Goal: Check status

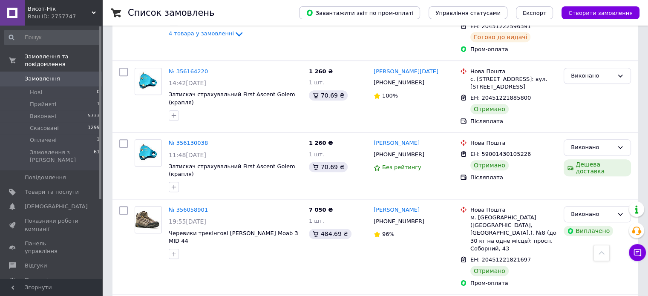
scroll to position [829, 0]
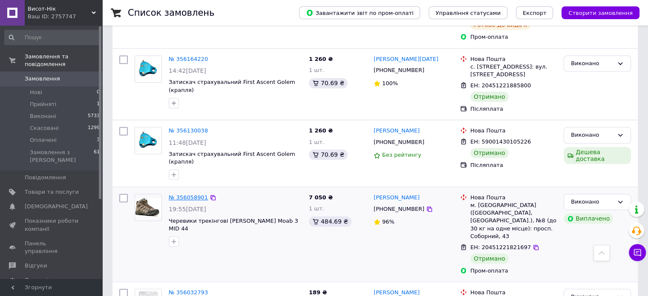
click at [178, 194] on link "№ 356058901" at bounding box center [188, 197] width 39 height 6
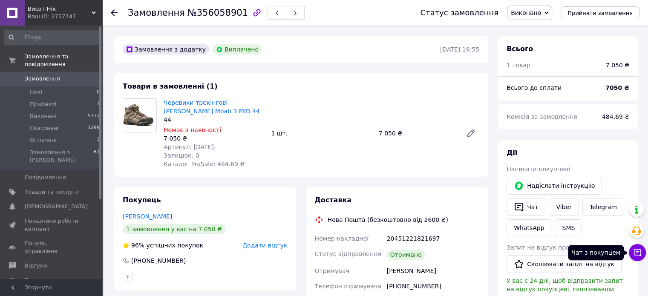
click at [637, 253] on icon at bounding box center [637, 252] width 9 height 9
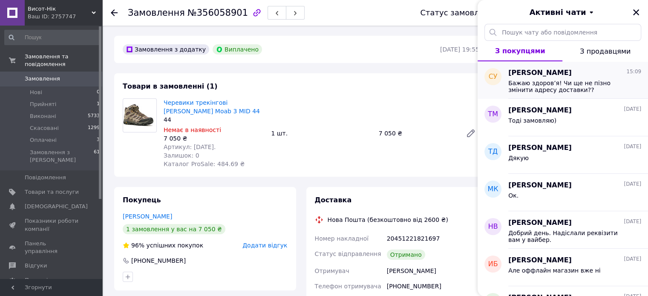
click at [582, 86] on span "Бажаю здоров’я! Чи ще не пізно змінити адресу доставки?? Треба в село Митченки,…" at bounding box center [568, 87] width 121 height 14
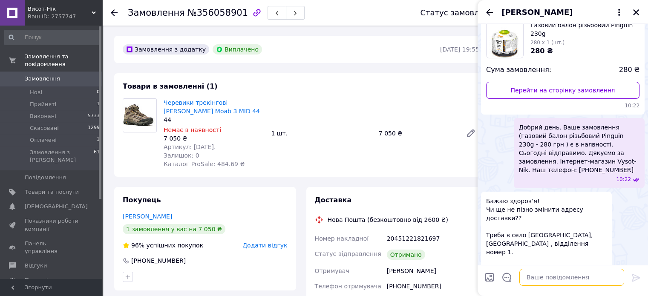
click at [556, 276] on textarea at bounding box center [571, 277] width 105 height 17
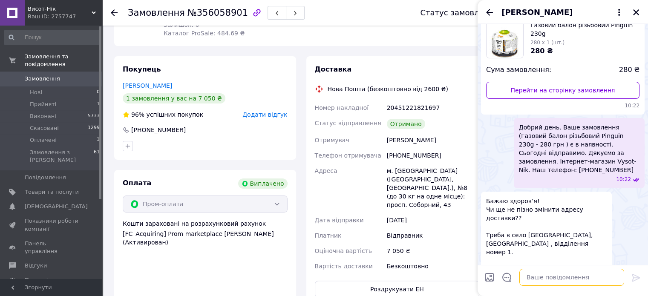
scroll to position [127, 0]
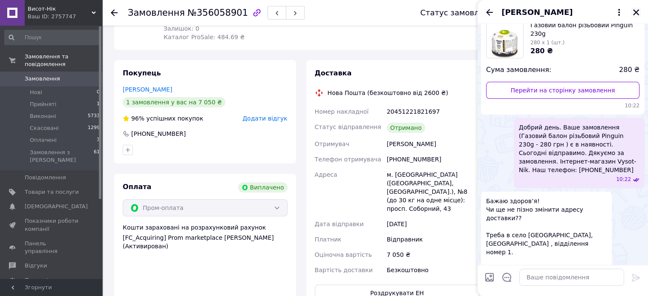
click at [631, 11] on button "Закрити" at bounding box center [636, 12] width 10 height 10
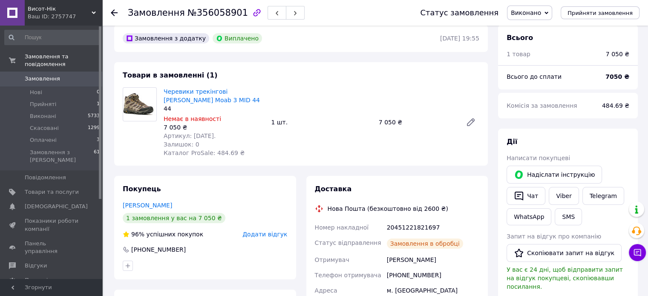
scroll to position [2, 0]
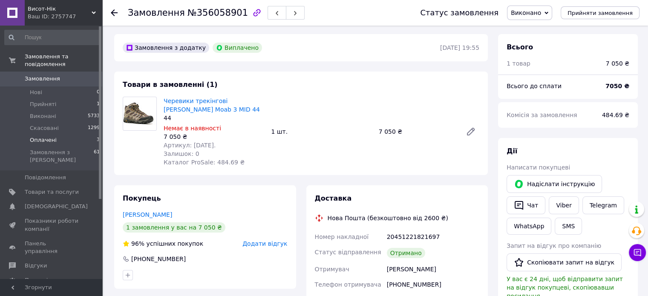
click at [43, 136] on span "Оплачені" at bounding box center [43, 140] width 27 height 8
